Goal: Task Accomplishment & Management: Complete application form

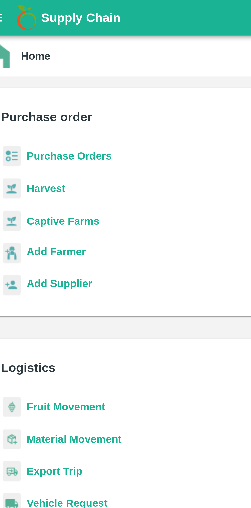
click at [24, 54] on b "Purchase Orders" at bounding box center [33, 56] width 31 height 4
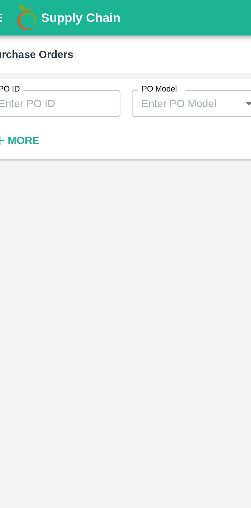
click at [20, 36] on input "PO ID" at bounding box center [28, 37] width 48 height 10
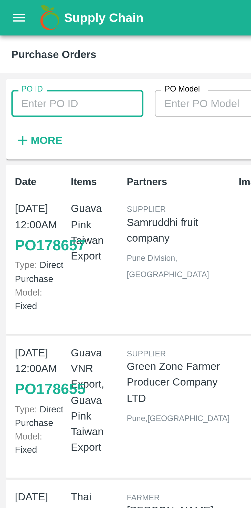
click at [33, 39] on input "PO ID" at bounding box center [28, 37] width 48 height 10
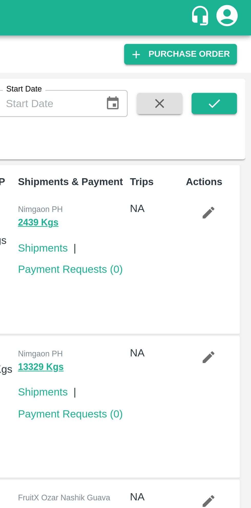
type input "178655"
click at [242, 38] on button "submit" at bounding box center [237, 38] width 16 height 8
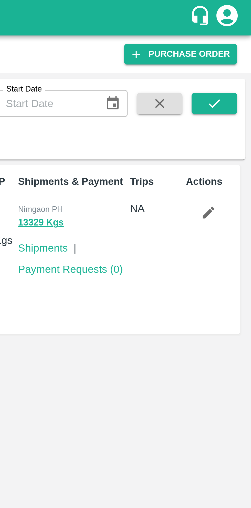
click at [193, 99] on link "Payment Requests ( 0 )" at bounding box center [186, 97] width 38 height 4
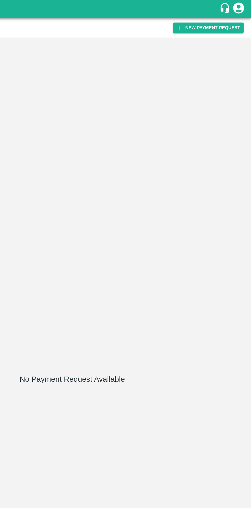
click at [236, 20] on button "New Payment Request" at bounding box center [221, 19] width 50 height 7
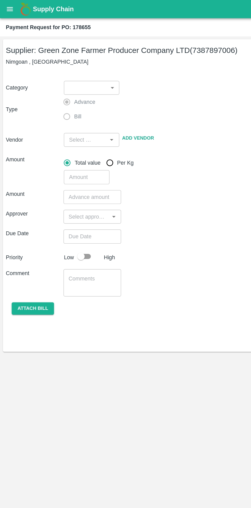
click at [77, 62] on body "Supply Chain Payment Request for PO: 178655 Supplier: Green Zone Farmer Produce…" at bounding box center [125, 254] width 251 height 508
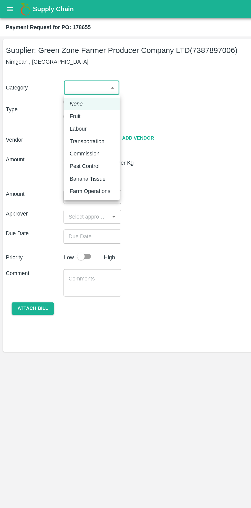
click at [64, 82] on div "Fruit" at bounding box center [64, 82] width 31 height 6
type input "1"
type input "Green Zone Farmer Producer Company LTD - 7387897006(Supplier)"
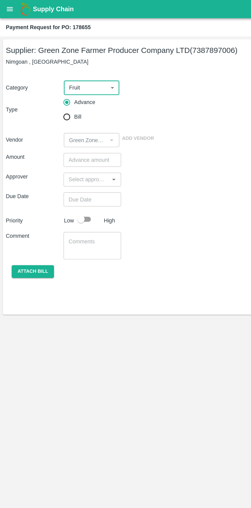
click at [45, 86] on input "Bill" at bounding box center [47, 82] width 10 height 10
radio input "true"
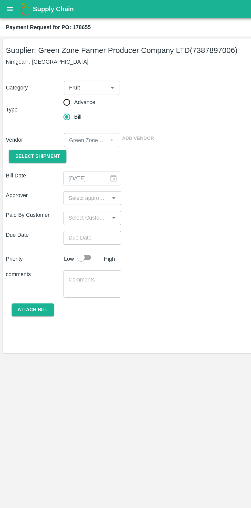
click at [46, 75] on input "Advance" at bounding box center [47, 72] width 10 height 10
radio input "true"
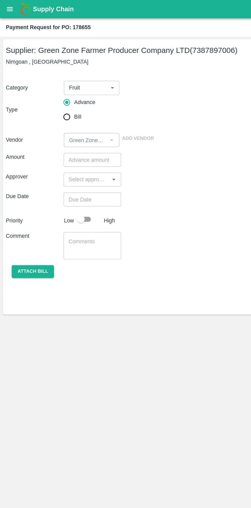
click at [67, 114] on input "number" at bounding box center [65, 112] width 40 height 10
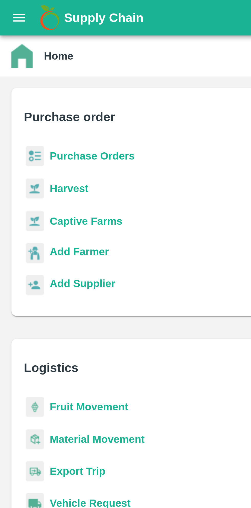
click at [5, 5] on icon "open drawer" at bounding box center [7, 7] width 6 height 6
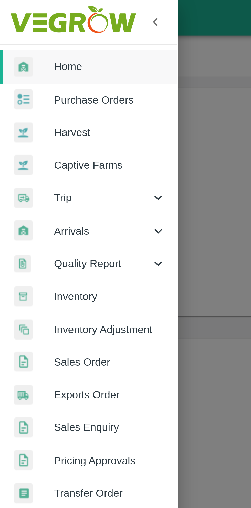
click at [39, 24] on span "Home" at bounding box center [39, 24] width 40 height 6
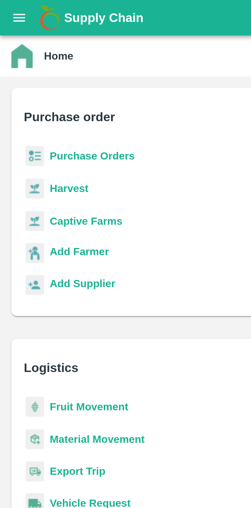
click at [32, 57] on b "Purchase Orders" at bounding box center [33, 56] width 31 height 4
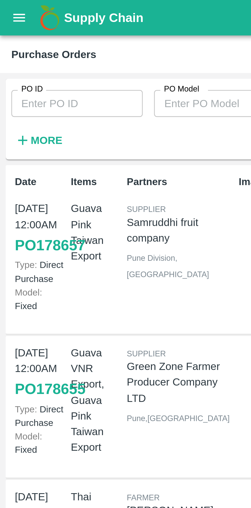
click at [41, 36] on input "PO ID" at bounding box center [27, 37] width 47 height 10
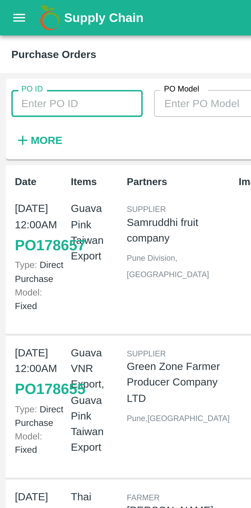
click at [35, 39] on input "PO ID" at bounding box center [27, 37] width 47 height 10
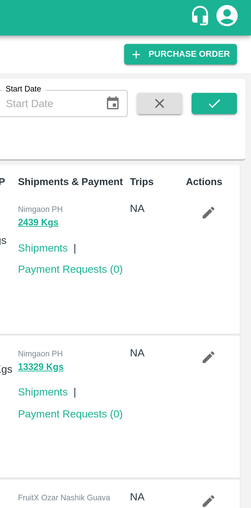
type input "178657"
click at [240, 37] on icon "submit" at bounding box center [238, 38] width 6 height 6
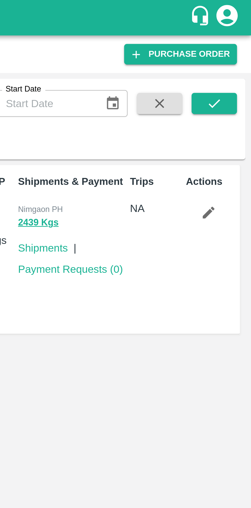
click at [191, 98] on link "Payment Requests ( 0 )" at bounding box center [186, 97] width 38 height 4
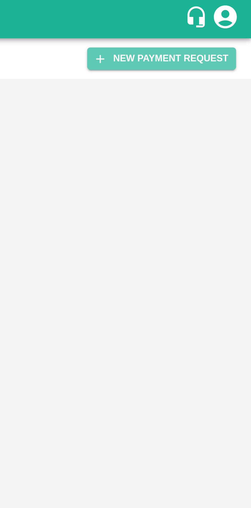
click at [231, 21] on button "New Payment Request" at bounding box center [221, 19] width 50 height 7
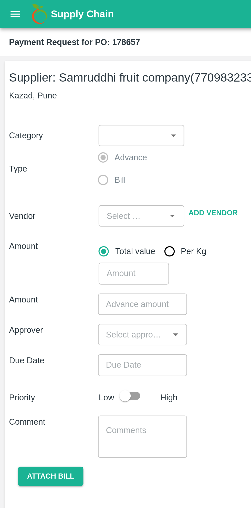
click at [77, 63] on body "Supply Chain Payment Request for PO: 178657 Supplier: Samruddhi fruit company (…" at bounding box center [125, 254] width 251 height 508
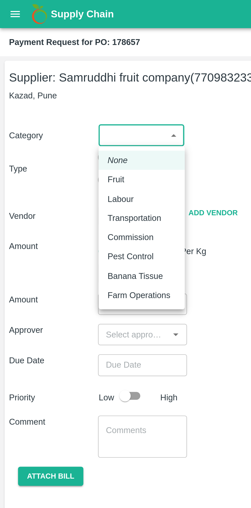
click at [57, 81] on div "Fruit" at bounding box center [54, 82] width 10 height 6
type input "1"
type input "Samruddhi fruit company - 7709832336(Supplier)"
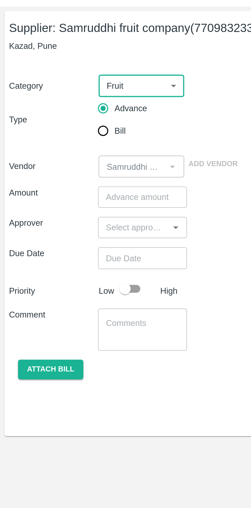
click at [65, 114] on input "number" at bounding box center [65, 112] width 40 height 10
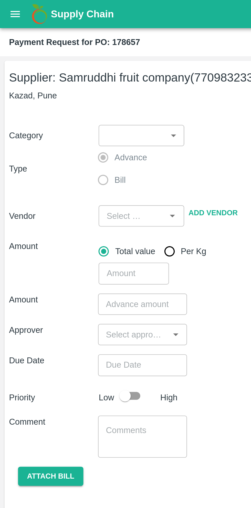
click at [79, 61] on body "Supply Chain Payment Request for PO: 178657 Supplier: Samruddhi fruit company (…" at bounding box center [125, 254] width 251 height 508
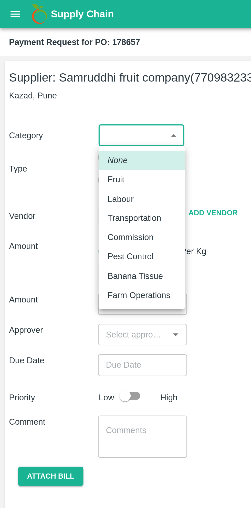
click at [60, 82] on div "Fruit" at bounding box center [64, 82] width 31 height 6
type input "1"
type input "Samruddhi fruit company - 7709832336(Supplier)"
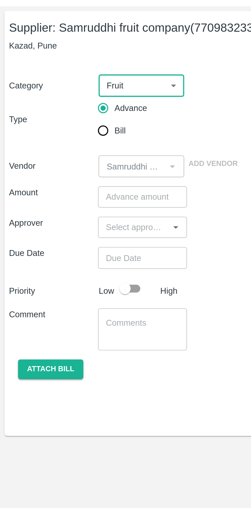
click at [59, 114] on input "number" at bounding box center [65, 112] width 40 height 10
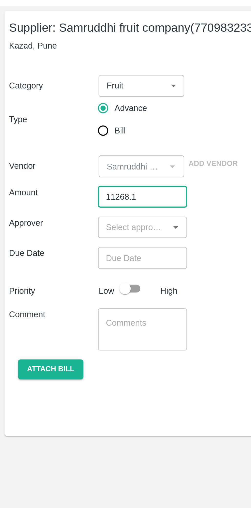
click at [80, 126] on icon "Open" at bounding box center [80, 126] width 2 height 1
type input "11268.1"
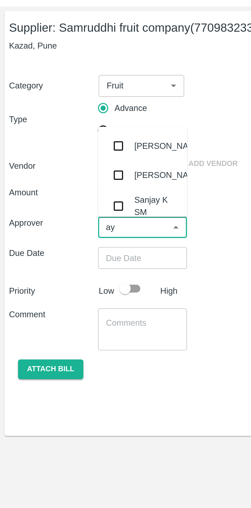
type input "ayu"
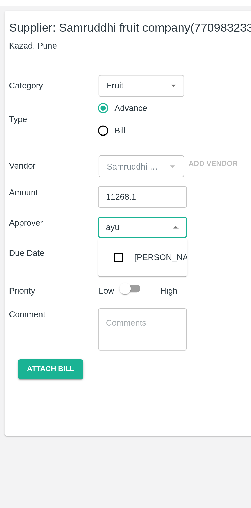
click at [72, 142] on div "[PERSON_NAME]" at bounding box center [76, 140] width 31 height 6
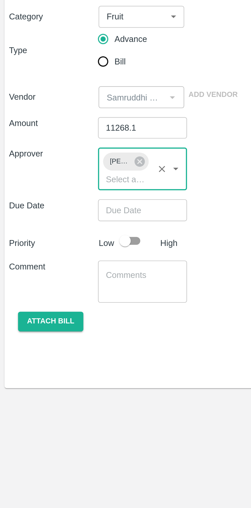
click at [66, 151] on input "Choose date" at bounding box center [63, 150] width 37 height 10
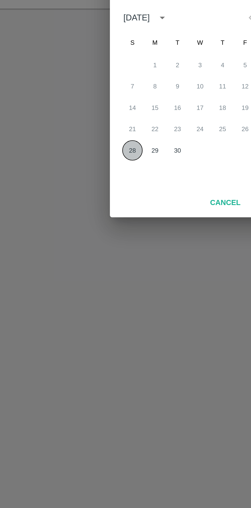
click at [94, 295] on button "28" at bounding box center [94, 295] width 9 height 9
type input "28/09/2025 12:00 AM"
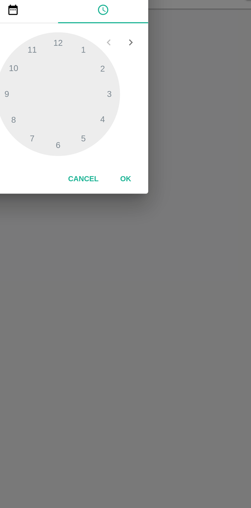
click at [156, 310] on button "OK" at bounding box center [156, 308] width 16 height 9
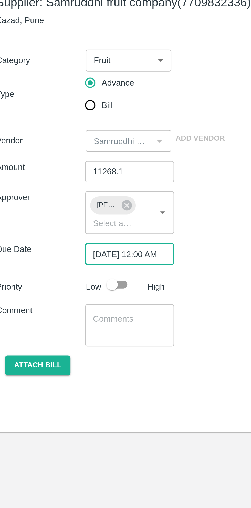
scroll to position [0, 3]
click at [60, 164] on input "checkbox" at bounding box center [56, 164] width 29 height 10
checkbox input "true"
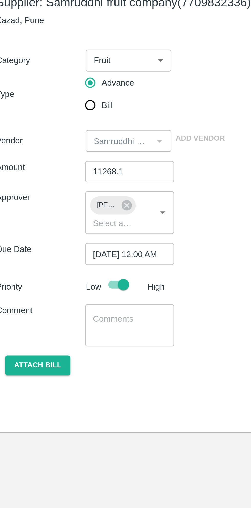
scroll to position [0, 0]
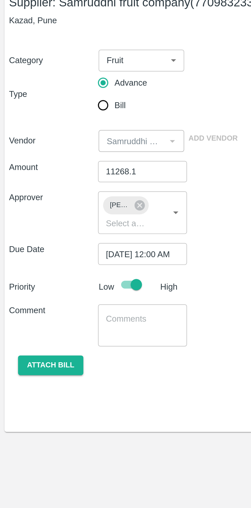
click at [64, 178] on textarea at bounding box center [64, 182] width 33 height 11
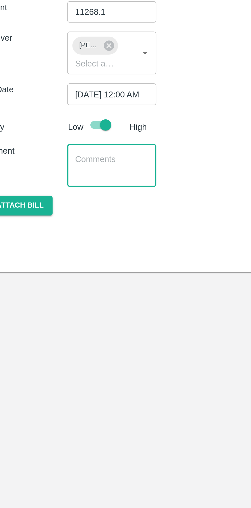
click at [65, 182] on textarea at bounding box center [64, 182] width 33 height 11
click at [56, 181] on textarea "Guava dubai fixed rate container advance" at bounding box center [64, 182] width 33 height 11
click at [54, 181] on textarea "Guava dubai fixed rate container advance" at bounding box center [64, 182] width 33 height 11
click at [60, 186] on textarea "Guava dubai fixed rate container advance" at bounding box center [64, 182] width 33 height 11
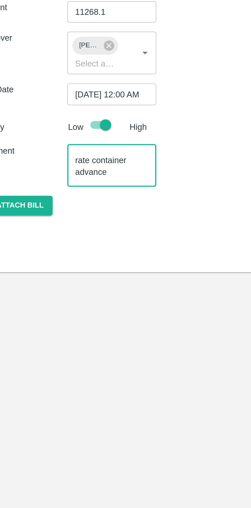
click at [68, 188] on div "Guava dubai fixed rate container advance x ​" at bounding box center [65, 182] width 40 height 19
click at [66, 187] on textarea "Guava dubai fixed rate container advance" at bounding box center [64, 182] width 33 height 11
click at [59, 188] on div "Guava dubai fixed rate container advance container no x ​" at bounding box center [65, 182] width 40 height 19
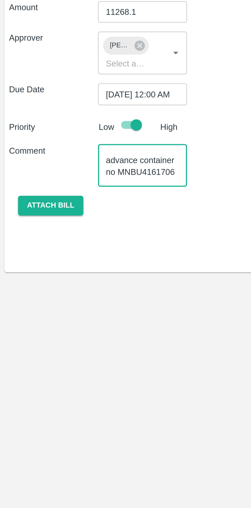
type textarea "Guava dubai fixed rate container advance container no MNBU4161706"
click at [27, 199] on button "Attach bill" at bounding box center [23, 200] width 30 height 9
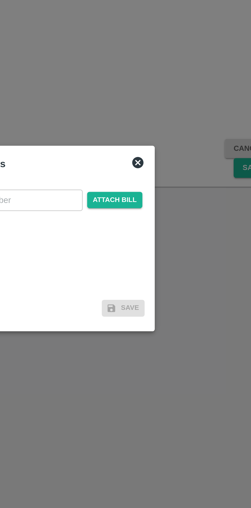
click at [161, 238] on span "Attach bill" at bounding box center [156, 236] width 25 height 7
click at [0, 0] on input "Attach bill" at bounding box center [0, 0] width 0 height 0
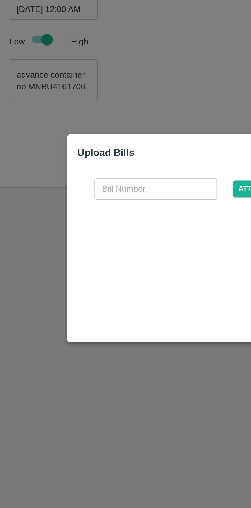
click at [100, 230] on input "text" at bounding box center [111, 232] width 56 height 10
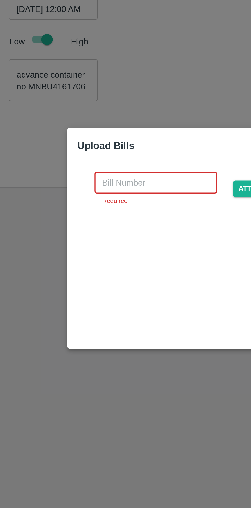
click at [98, 229] on input "text" at bounding box center [111, 229] width 56 height 10
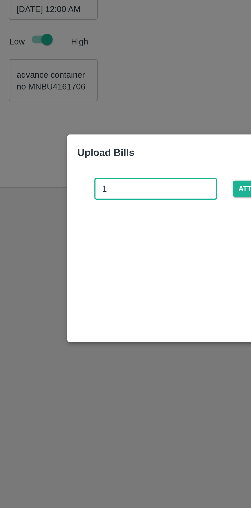
type input "19"
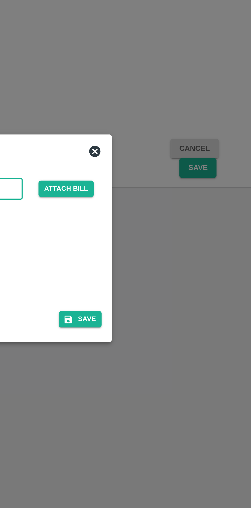
click at [168, 291] on button "Save" at bounding box center [165, 290] width 19 height 7
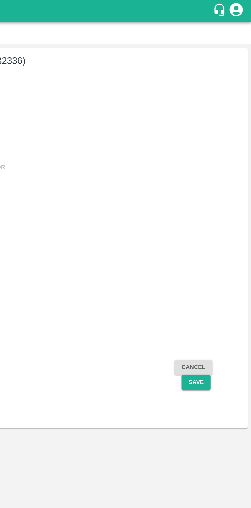
click at [219, 223] on button "Save" at bounding box center [218, 222] width 17 height 9
